Goal: Understand process/instructions: Learn how to perform a task or action

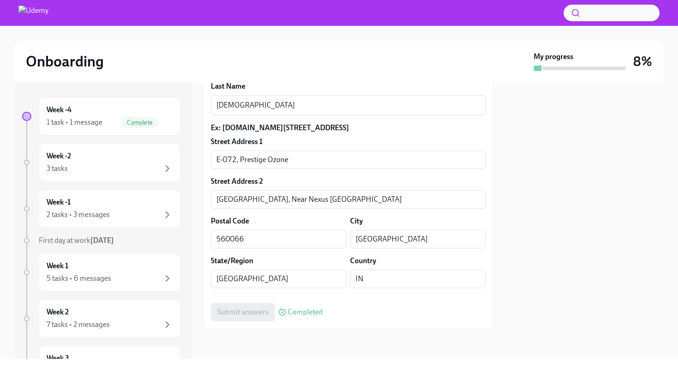
scroll to position [332, 0]
click at [120, 151] on div "Week -2 3 tasks" at bounding box center [110, 162] width 126 height 23
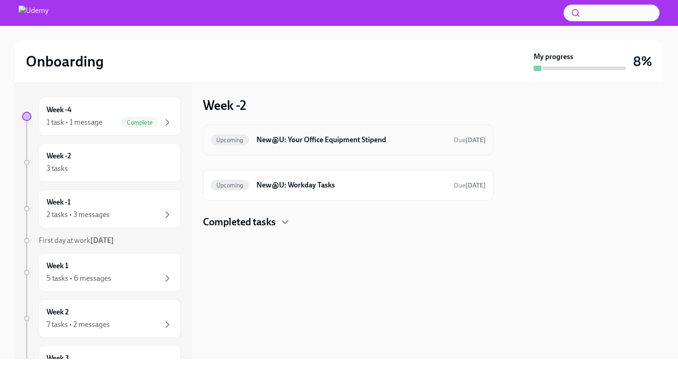
click at [403, 141] on h6 "New@U: Your Office Equipment Stipend" at bounding box center [351, 140] width 190 height 10
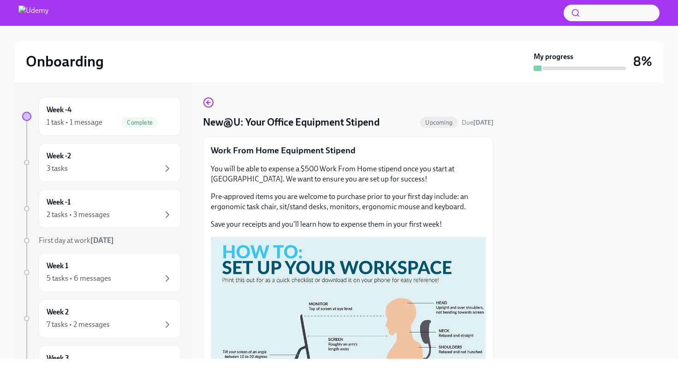
click at [458, 196] on p "Pre-approved items you are welcome to purchase prior to your first day include:…" at bounding box center [348, 201] width 275 height 20
drag, startPoint x: 458, startPoint y: 196, endPoint x: 468, endPoint y: 201, distance: 10.7
click at [468, 201] on p "Pre-approved items you are welcome to purchase prior to your first day include:…" at bounding box center [348, 201] width 275 height 20
drag, startPoint x: 244, startPoint y: 207, endPoint x: 468, endPoint y: 206, distance: 223.2
click at [468, 206] on p "Pre-approved items you are welcome to purchase prior to your first day include:…" at bounding box center [348, 201] width 275 height 20
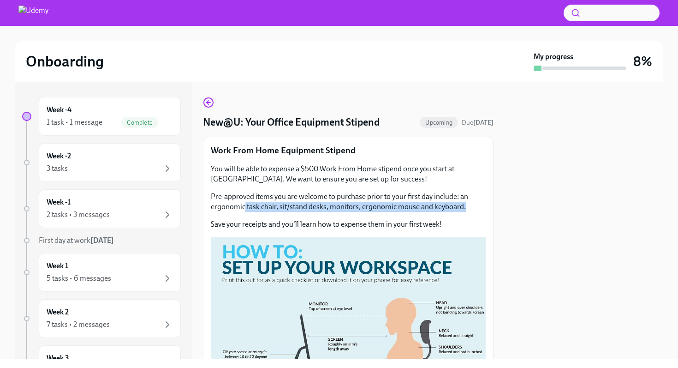
click at [468, 206] on p "Pre-approved items you are welcome to purchase prior to your first day include:…" at bounding box center [348, 201] width 275 height 20
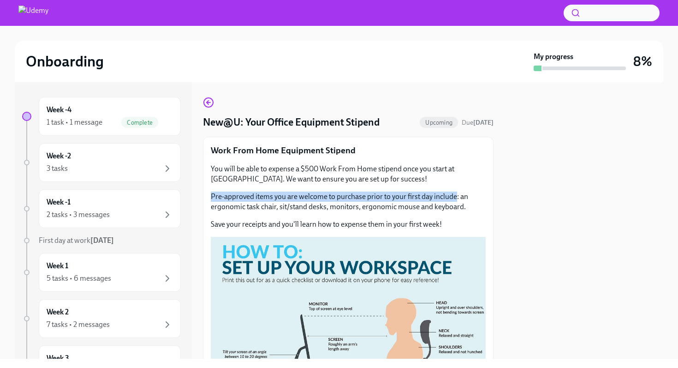
drag, startPoint x: 209, startPoint y: 198, endPoint x: 456, endPoint y: 194, distance: 247.2
click at [456, 194] on div "Work From Home Equipment Stipend You will be able to expense a $500 Work From H…" at bounding box center [348, 352] width 291 height 433
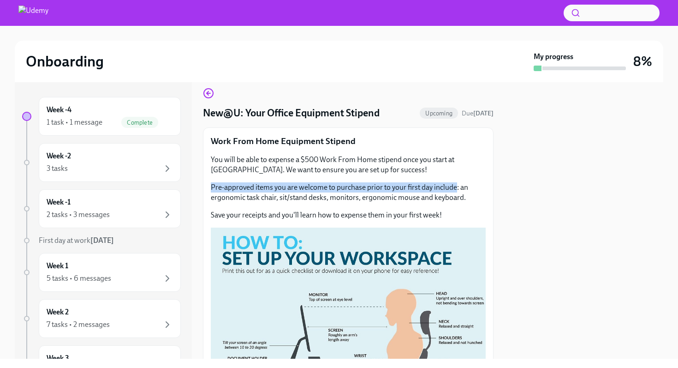
scroll to position [2, 0]
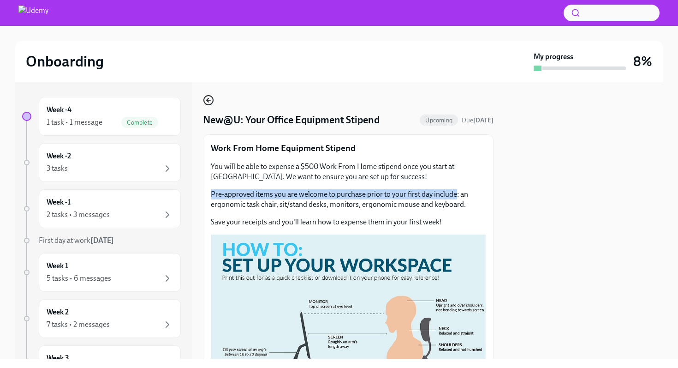
click at [211, 96] on circle "button" at bounding box center [208, 99] width 9 height 9
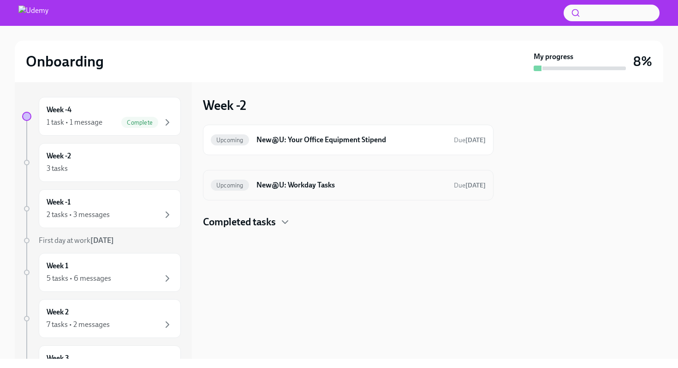
click at [335, 185] on h6 "New@U: Workday Tasks" at bounding box center [351, 185] width 190 height 10
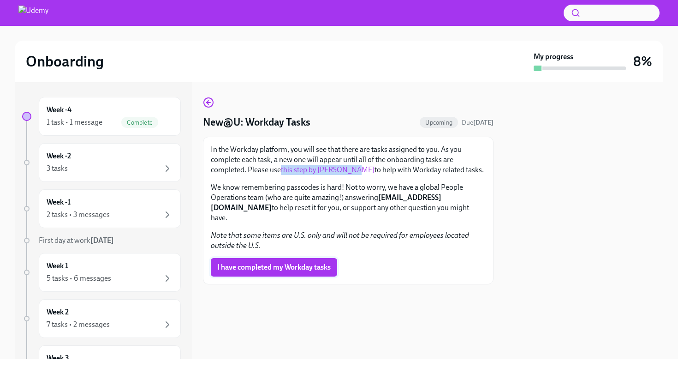
click at [234, 262] on span "I have completed my Workday tasks" at bounding box center [273, 266] width 113 height 9
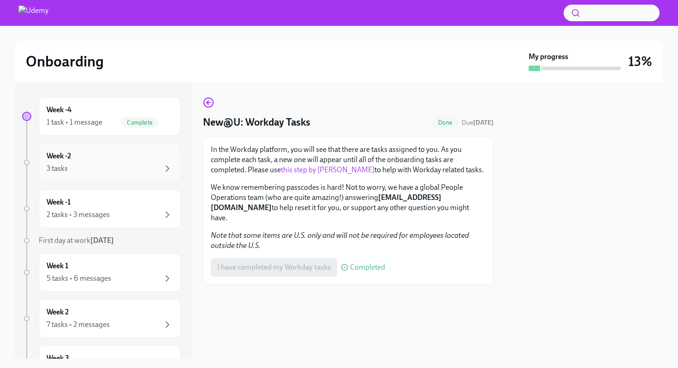
click at [133, 165] on div "3 tasks" at bounding box center [110, 168] width 126 height 11
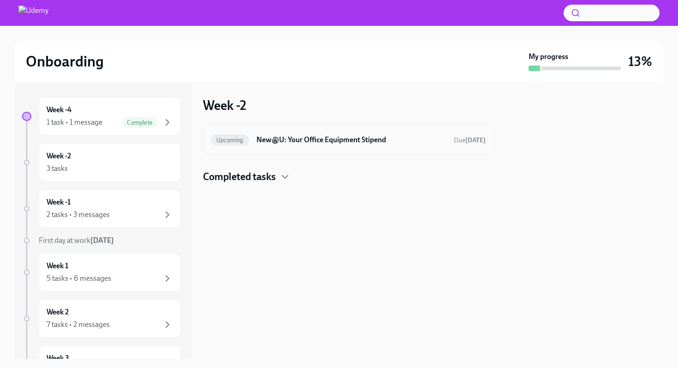
click at [318, 143] on h6 "New@U: Your Office Equipment Stipend" at bounding box center [351, 140] width 190 height 10
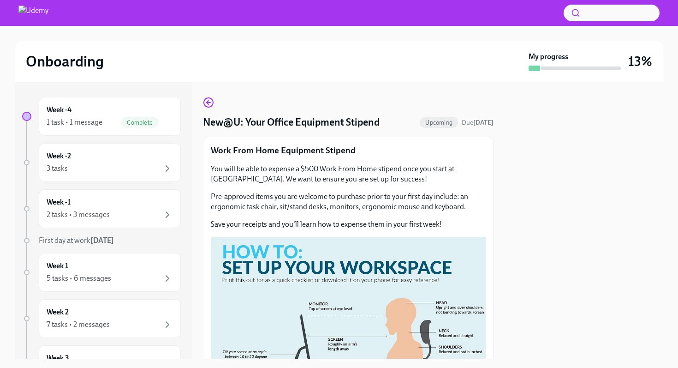
click at [212, 208] on p "Pre-approved items you are welcome to purchase prior to your first day include:…" at bounding box center [348, 201] width 275 height 20
click at [220, 206] on p "Pre-approved items you are welcome to purchase prior to your first day include:…" at bounding box center [348, 201] width 275 height 20
copy p "ergonomic"
